Goal: Book appointment/travel/reservation

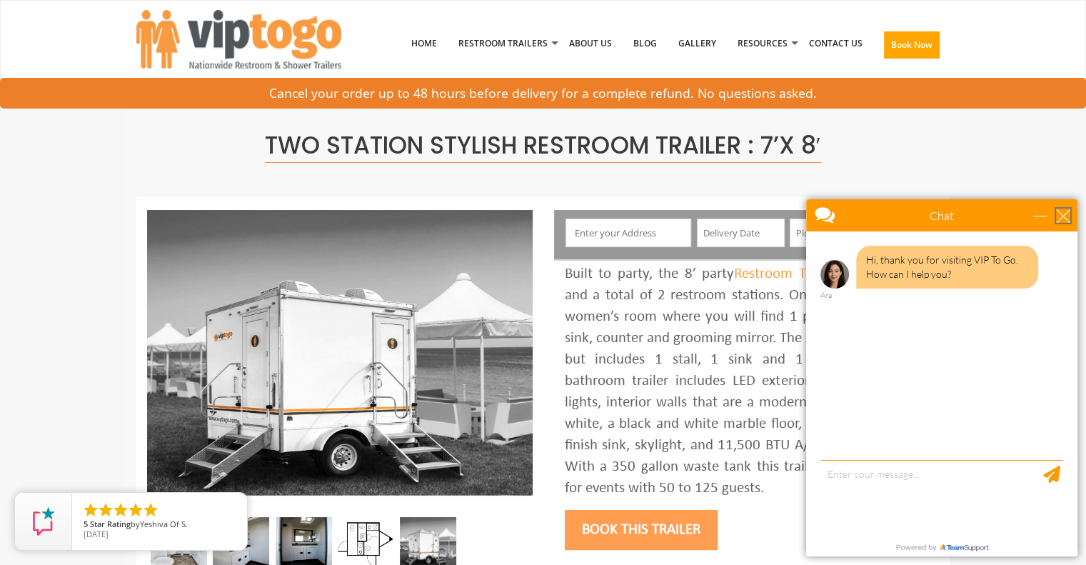
click at [1064, 214] on div "close" at bounding box center [1063, 216] width 14 height 14
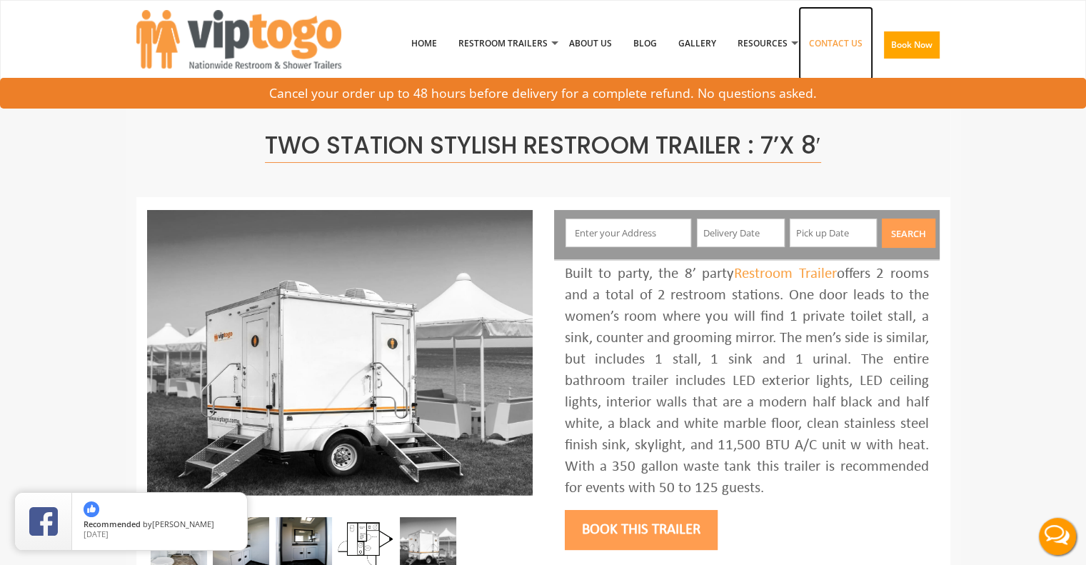
click at [837, 49] on link "Contact Us" at bounding box center [836, 43] width 75 height 74
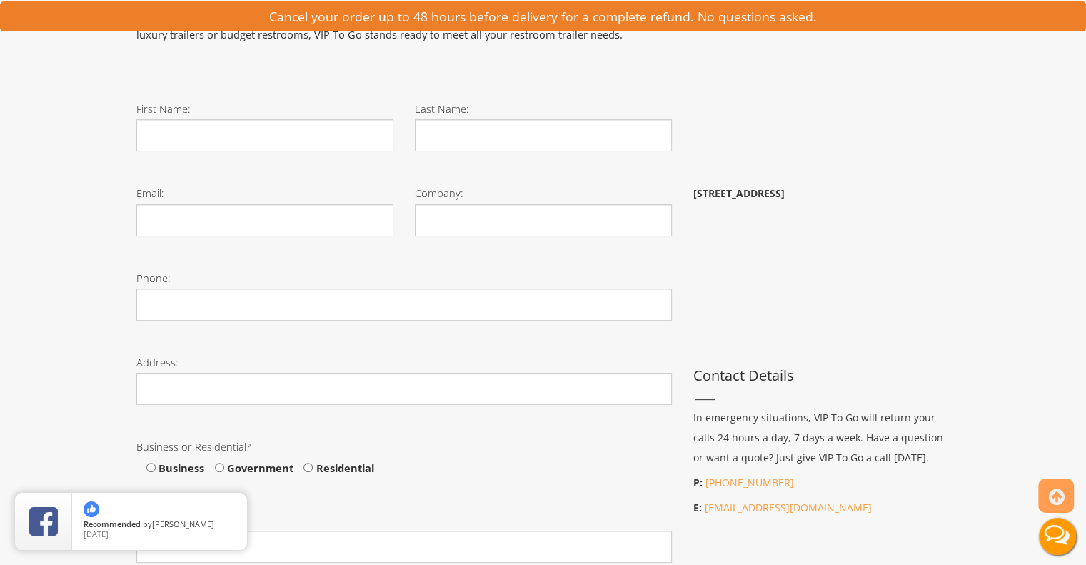
scroll to position [337, 0]
drag, startPoint x: 1090, startPoint y: 235, endPoint x: 1024, endPoint y: 364, distance: 145.3
click at [1024, 364] on div "Toggle navigation VIPTOGO Home Restroom Trailers Restroom Trailers by Type All …" at bounding box center [543, 434] width 1086 height 1542
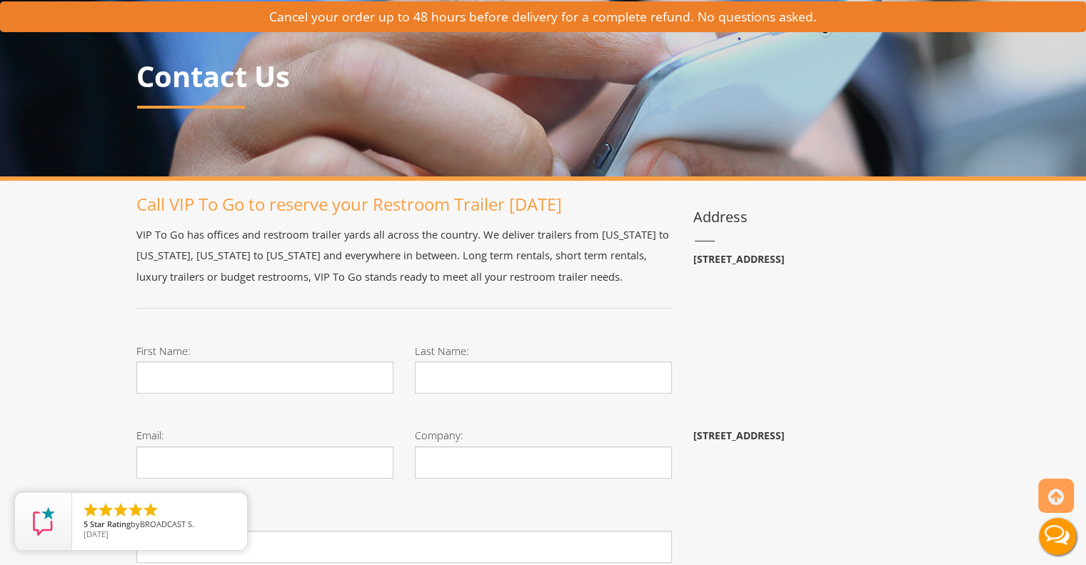
scroll to position [0, 0]
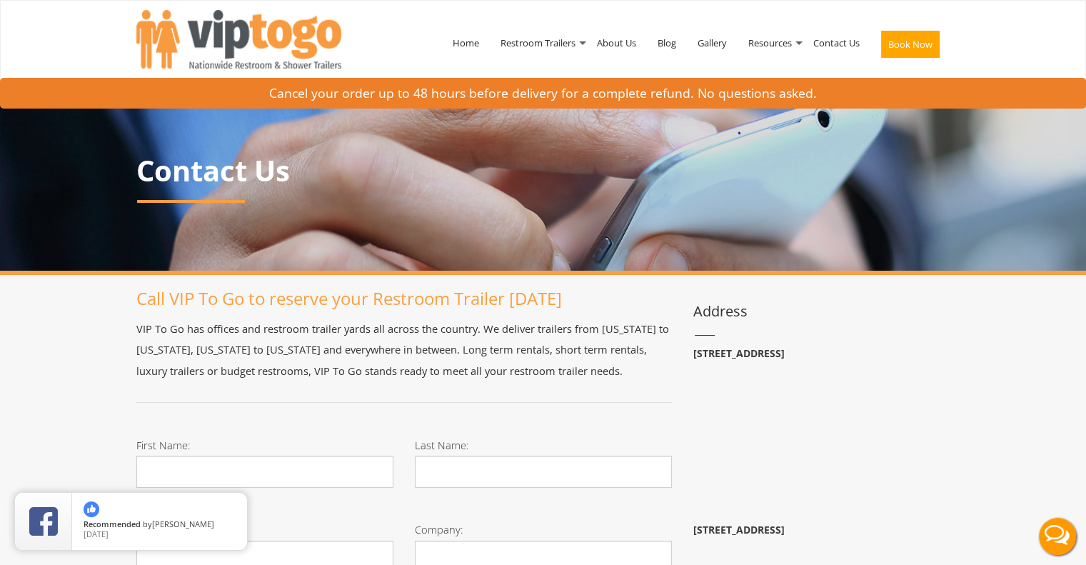
click at [899, 43] on button "Book Now" at bounding box center [910, 44] width 59 height 27
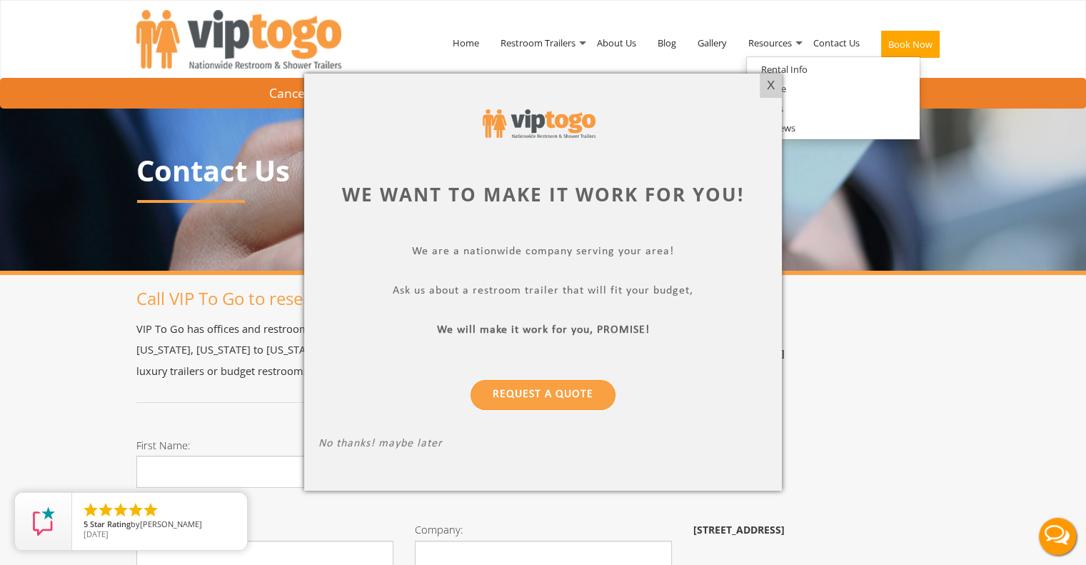
click at [581, 46] on div at bounding box center [543, 282] width 1086 height 565
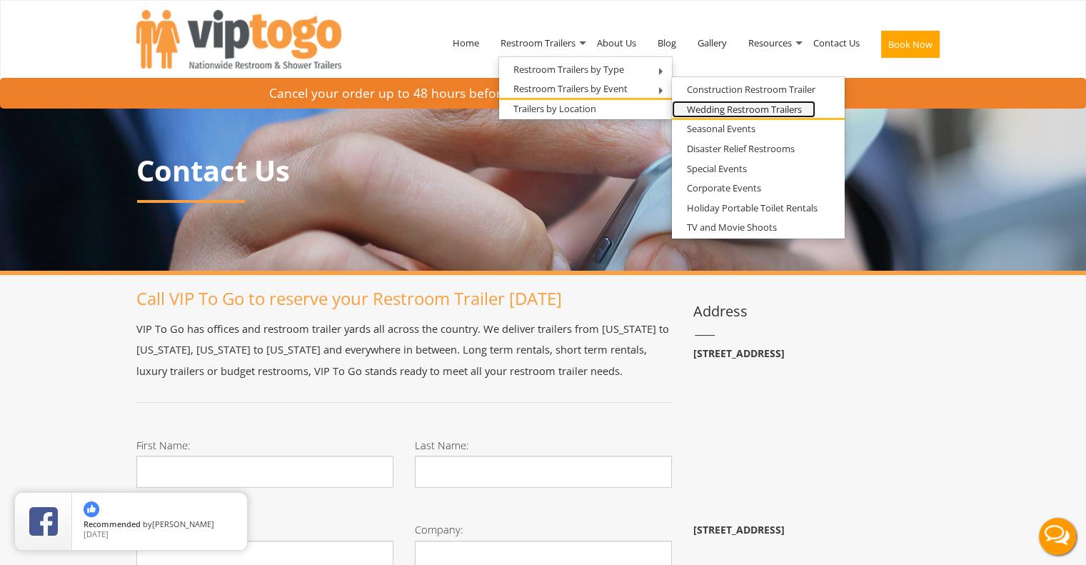
click at [715, 111] on link "Wedding Restroom Trailers" at bounding box center [744, 110] width 144 height 18
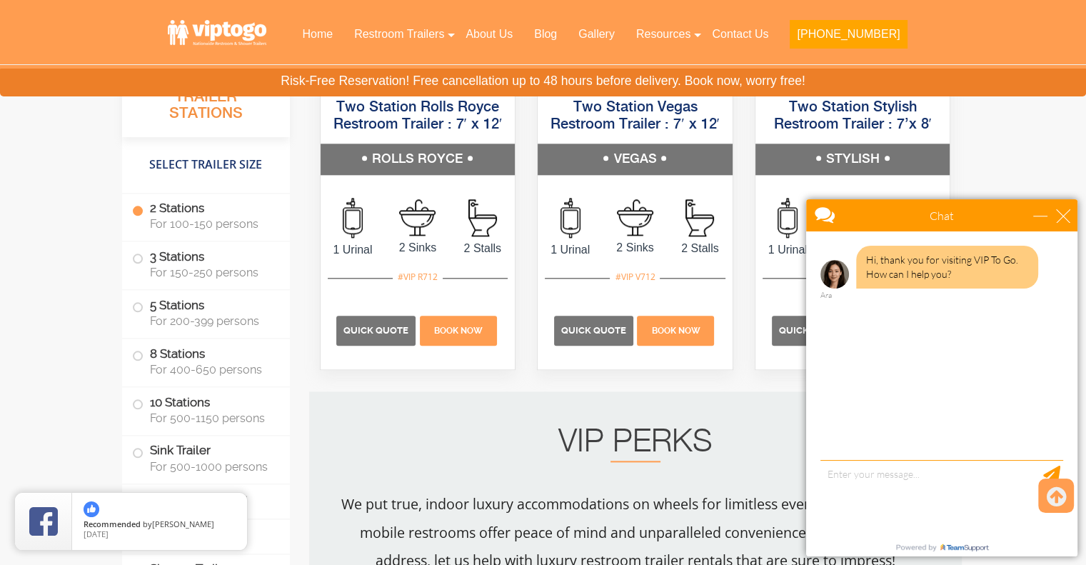
scroll to position [1576, 0]
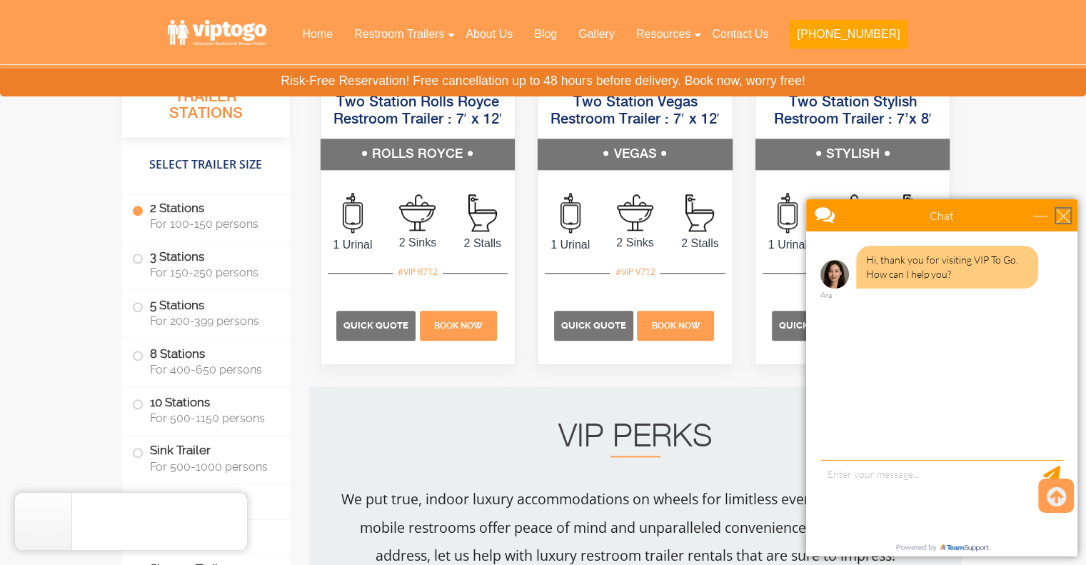
click at [1064, 214] on div "close" at bounding box center [1063, 216] width 14 height 14
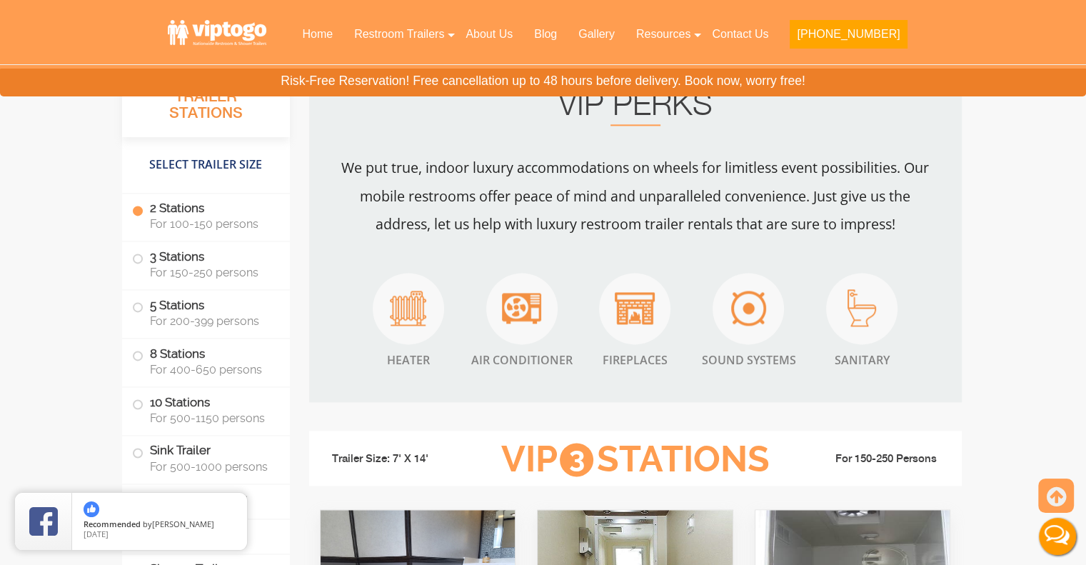
scroll to position [1715, 0]
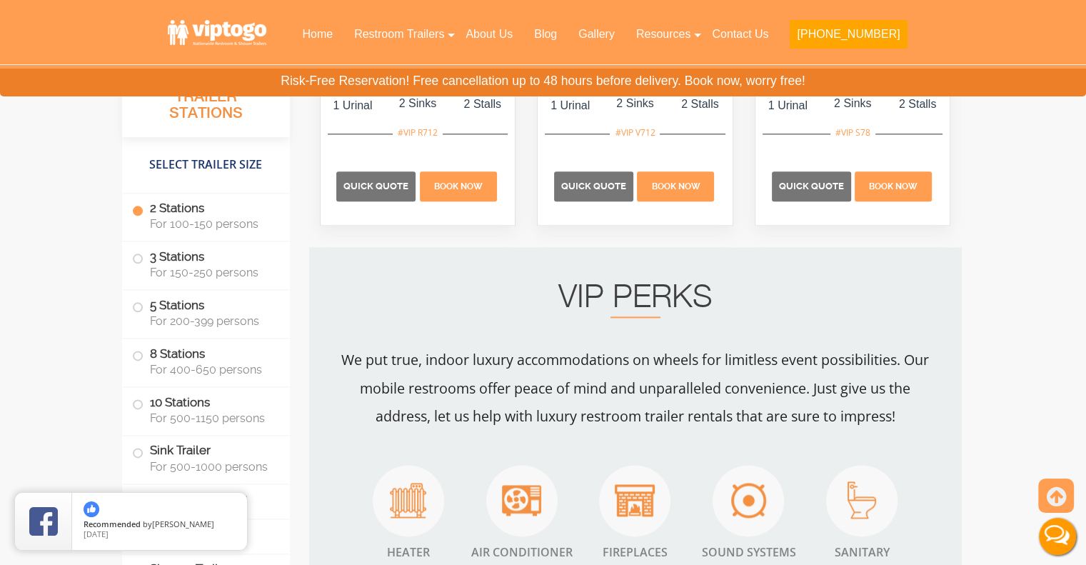
click at [807, 284] on h2 "VIP PERKS" at bounding box center [636, 301] width 596 height 34
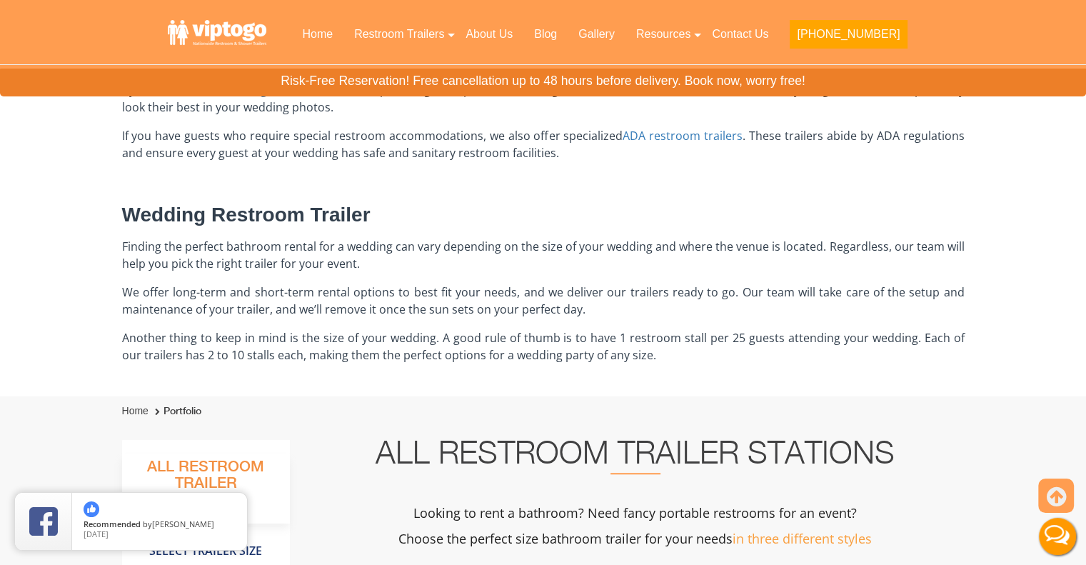
scroll to position [816, 0]
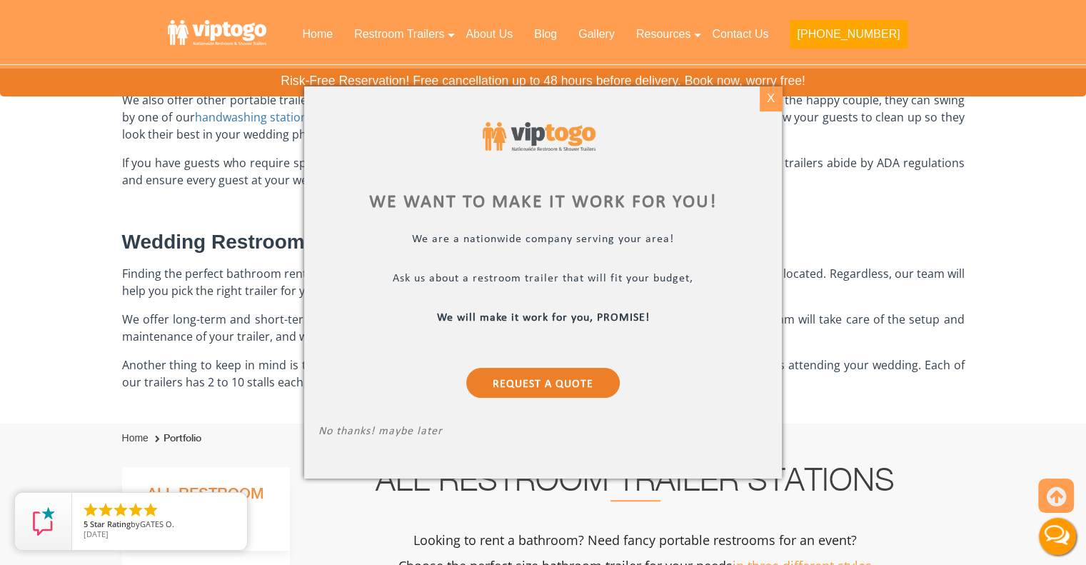
click at [779, 98] on div "X" at bounding box center [771, 98] width 22 height 24
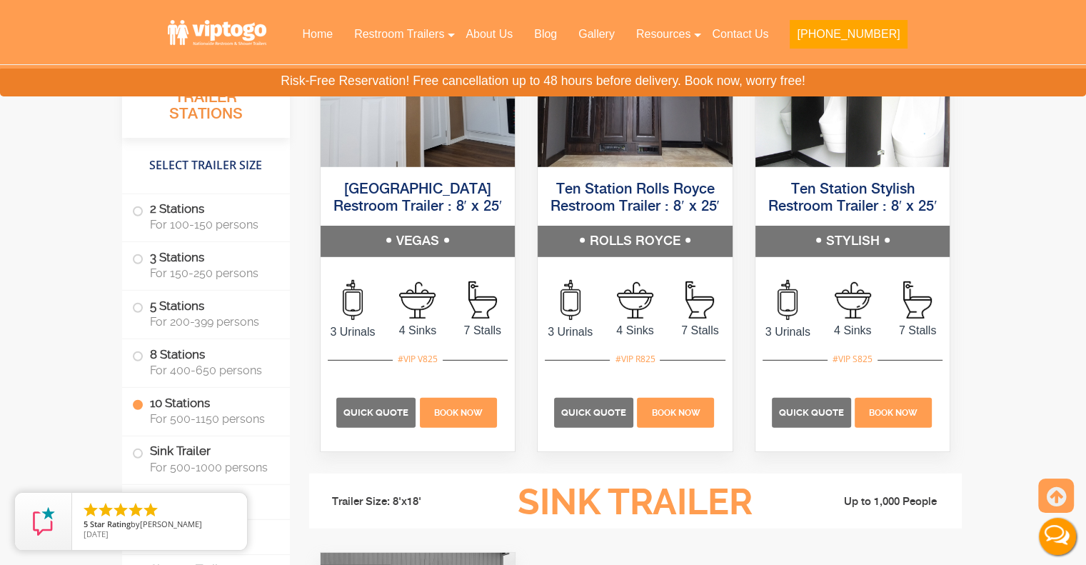
scroll to position [4070, 0]
